Goal: Navigation & Orientation: Find specific page/section

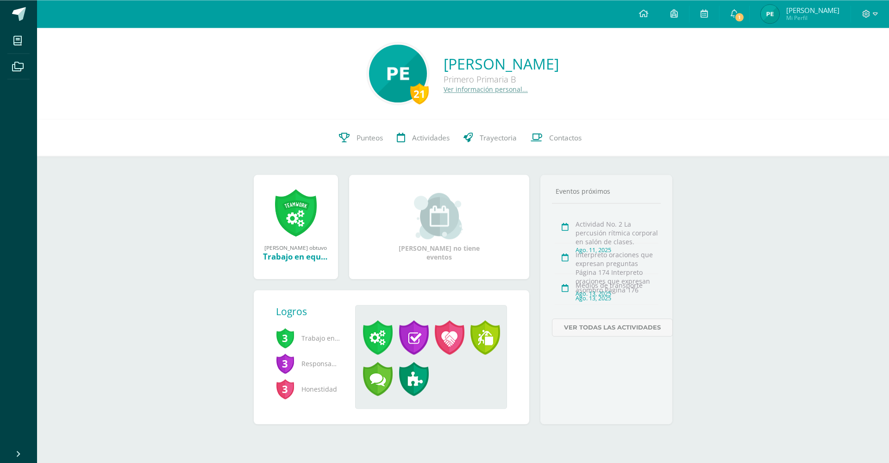
scroll to position [47, 0]
click at [786, 22] on span "Mi Perfil" at bounding box center [812, 18] width 53 height 8
click at [738, 15] on icon at bounding box center [734, 13] width 7 height 8
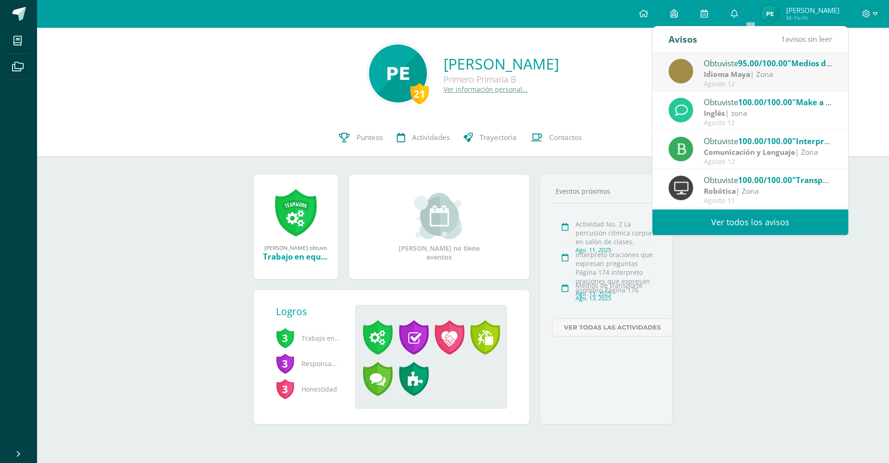
click at [760, 63] on span "95.00/100.00" at bounding box center [763, 63] width 50 height 11
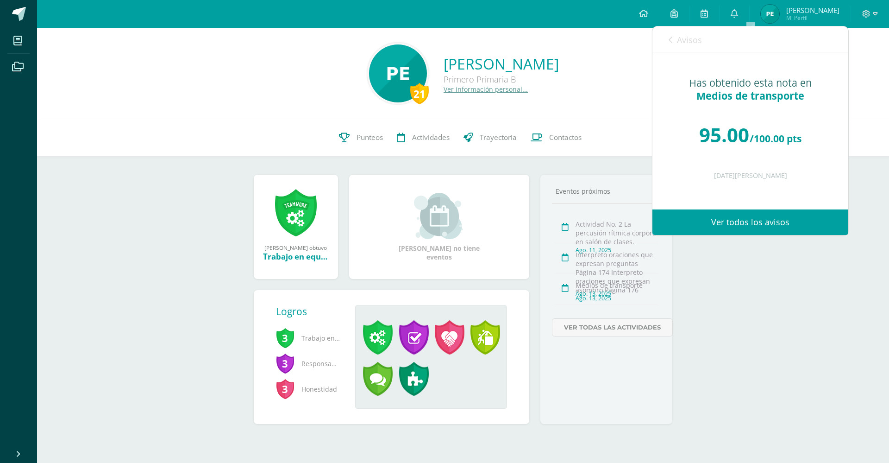
click at [766, 221] on link "Ver todos los avisos" at bounding box center [750, 221] width 196 height 25
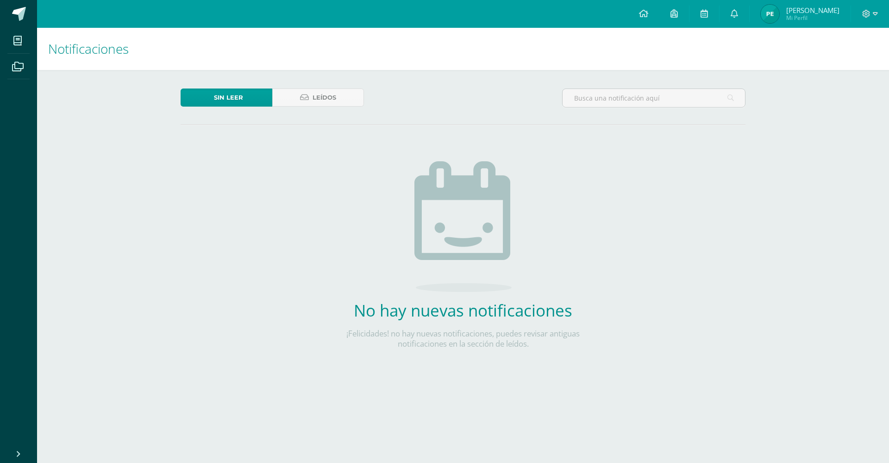
click at [813, 13] on span "[PERSON_NAME]" at bounding box center [812, 10] width 53 height 9
